Goal: Check status

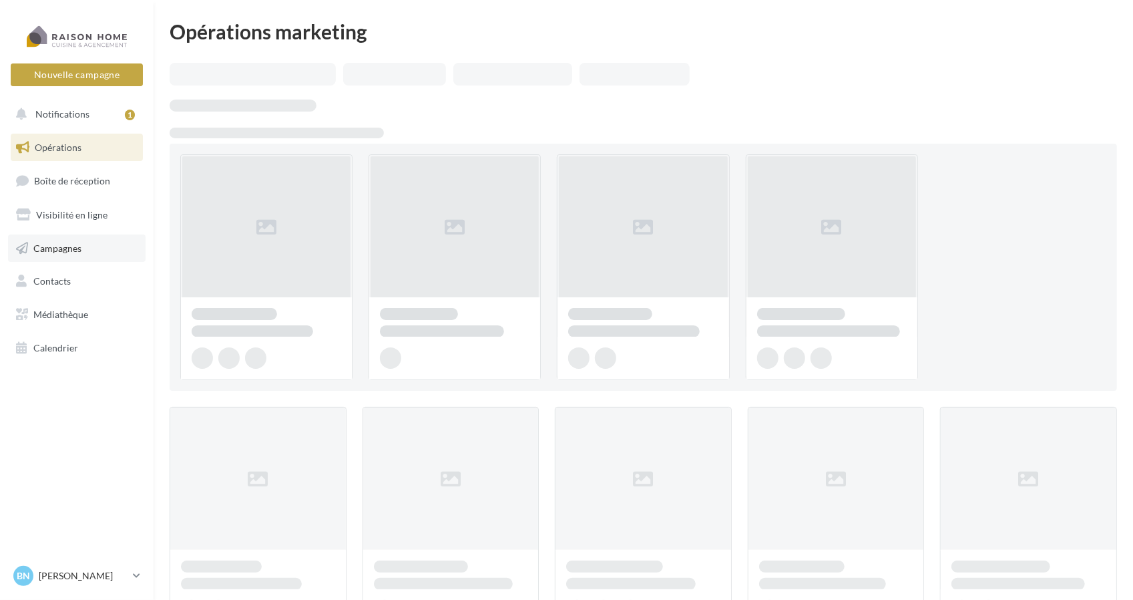
click at [53, 252] on span "Campagnes" at bounding box center [57, 247] width 48 height 11
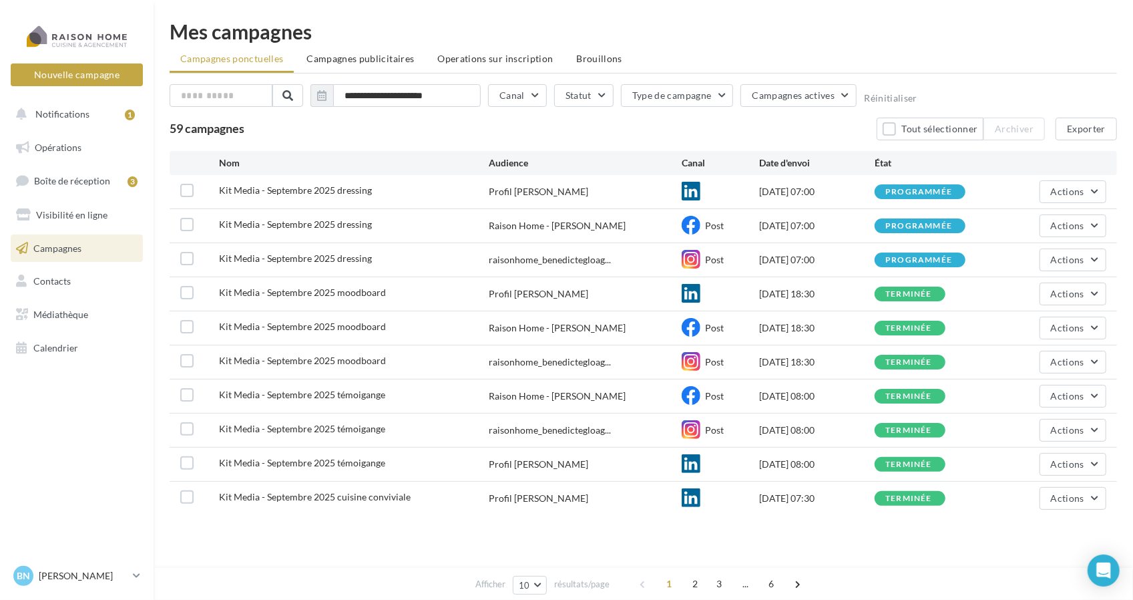
click at [468, 61] on span "Operations sur inscription" at bounding box center [495, 58] width 116 height 11
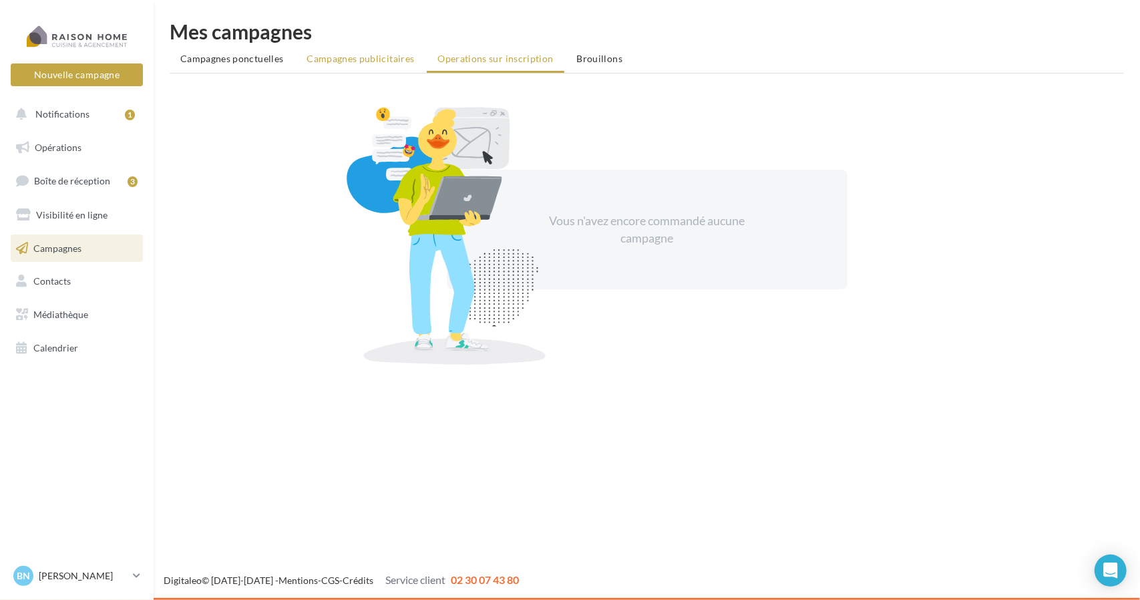
click at [373, 66] on li "Campagnes publicitaires" at bounding box center [360, 59] width 129 height 24
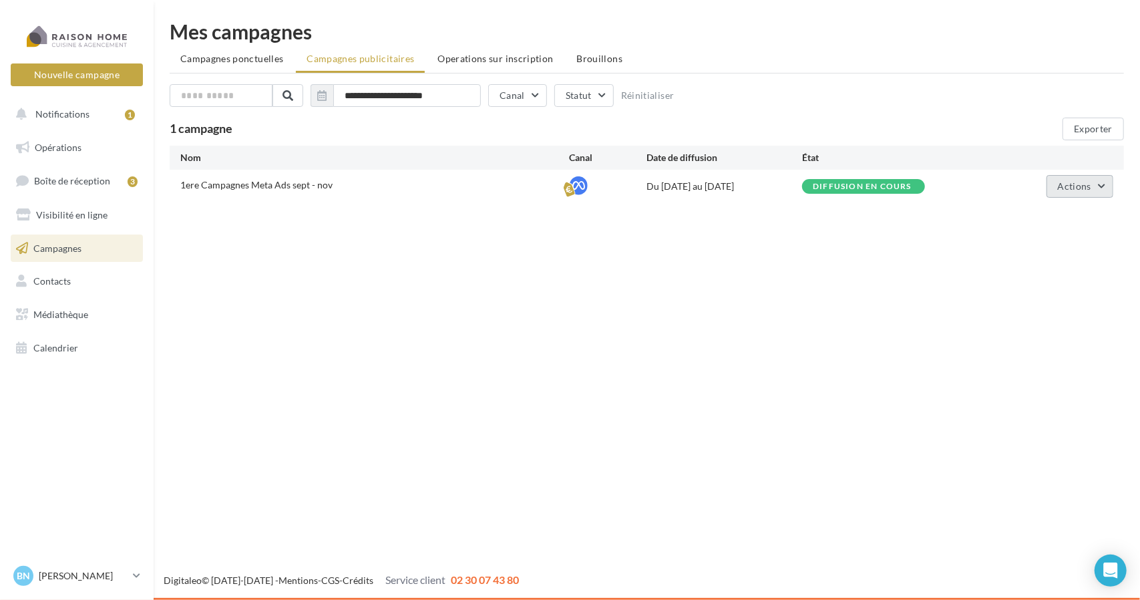
click at [1104, 186] on button "Actions" at bounding box center [1079, 186] width 67 height 23
click at [1043, 252] on button "Voir les résultats" at bounding box center [1047, 252] width 134 height 35
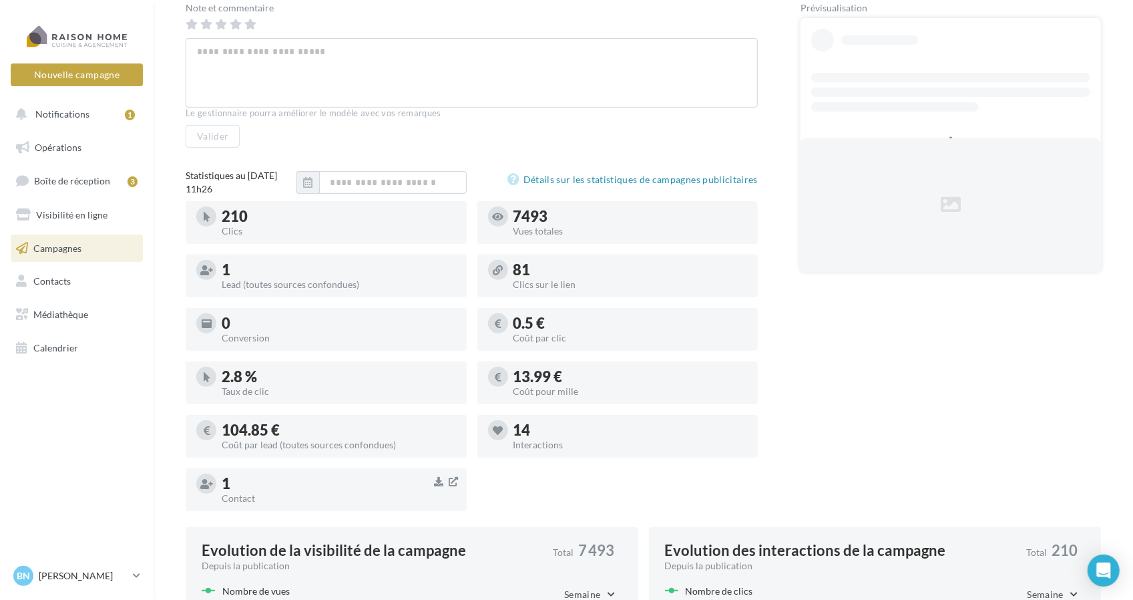
scroll to position [200, 0]
